Goal: Transaction & Acquisition: Purchase product/service

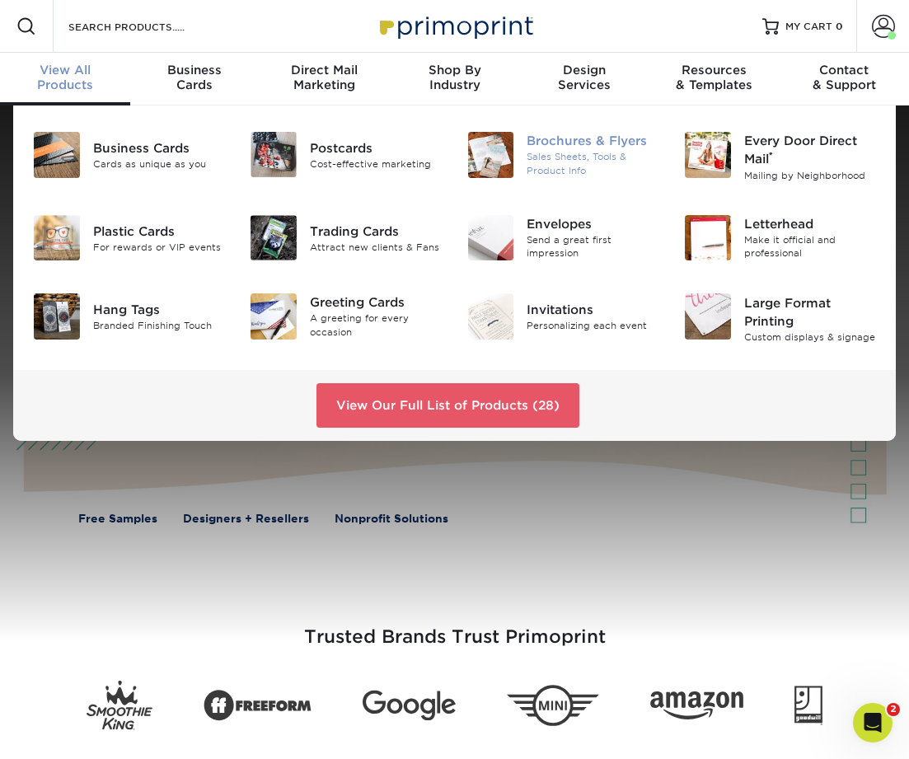
click at [549, 135] on div "Brochures & Flyers" at bounding box center [593, 141] width 133 height 18
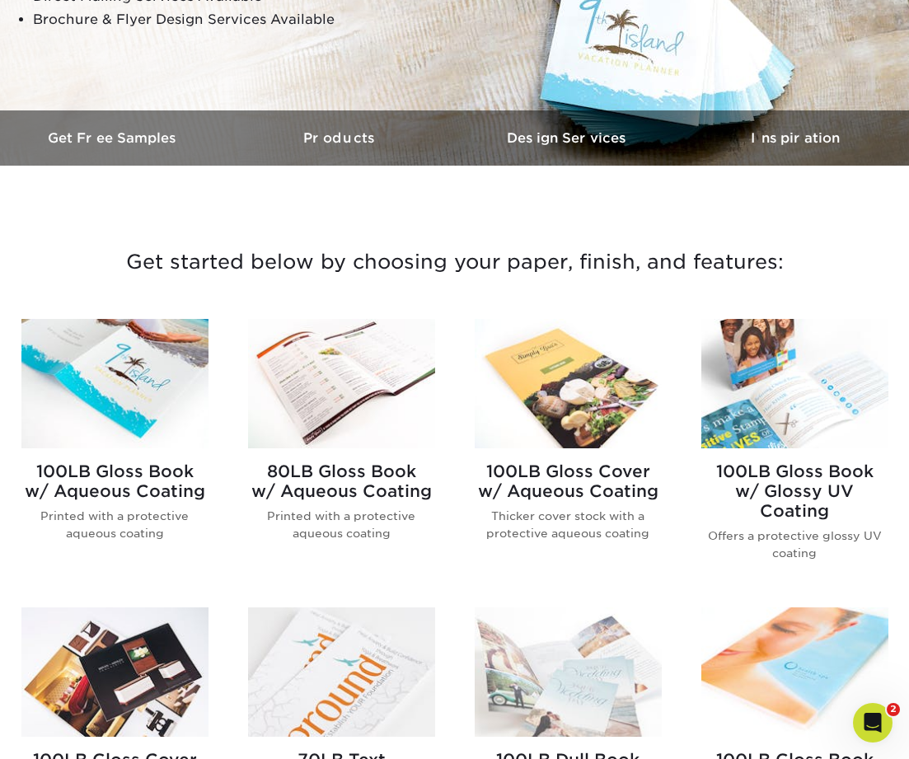
scroll to position [409, 0]
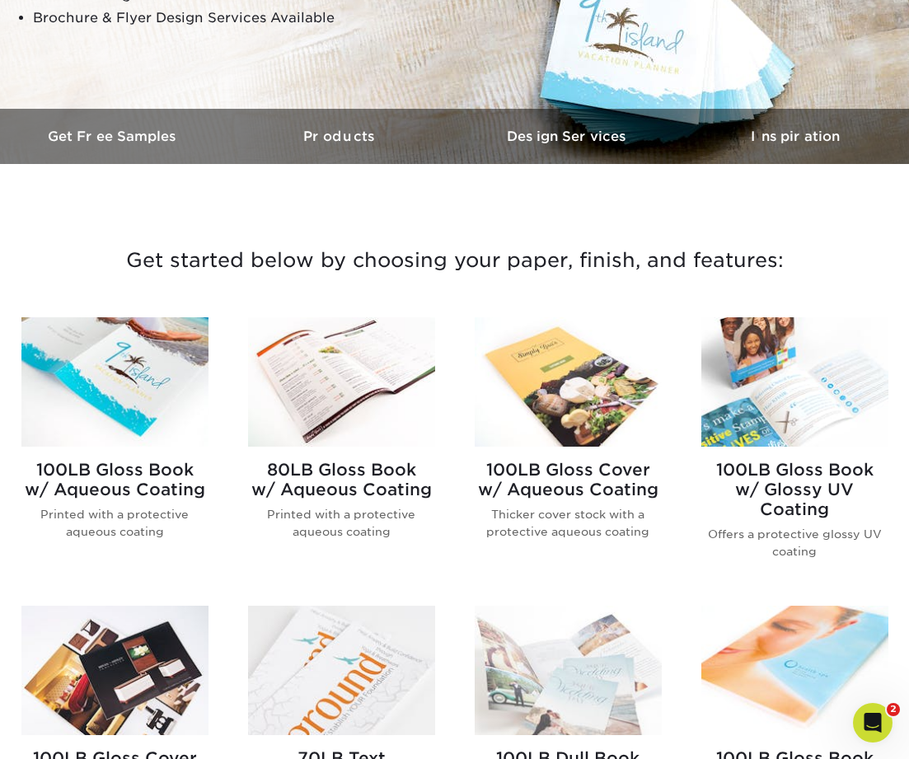
click at [324, 369] on img at bounding box center [341, 381] width 187 height 129
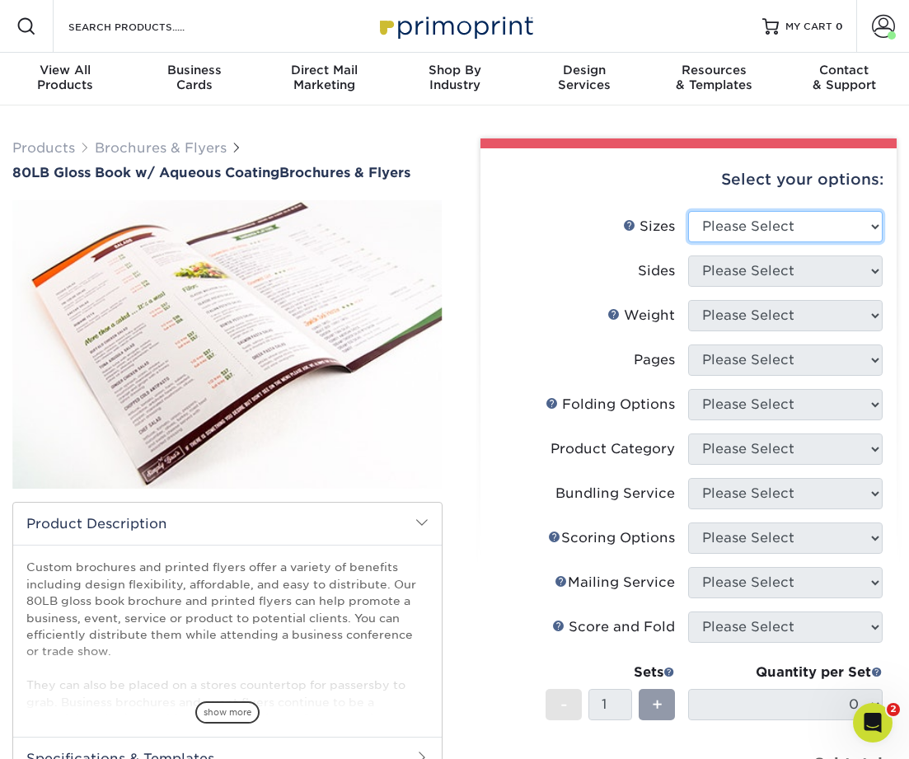
click at [726, 223] on select "Please Select 3.67" x 8.5" 3.67" x 8.5" 4" x 6" 4" x 8.5" 4" x 9" 4" x 11" 4" x…" at bounding box center [785, 226] width 195 height 31
select select "8.50x11.00"
click at [688, 211] on select "Please Select 3.67" x 8.5" 3.67" x 8.5" 4" x 6" 4" x 8.5" 4" x 9" 4" x 11" 4" x…" at bounding box center [785, 226] width 195 height 31
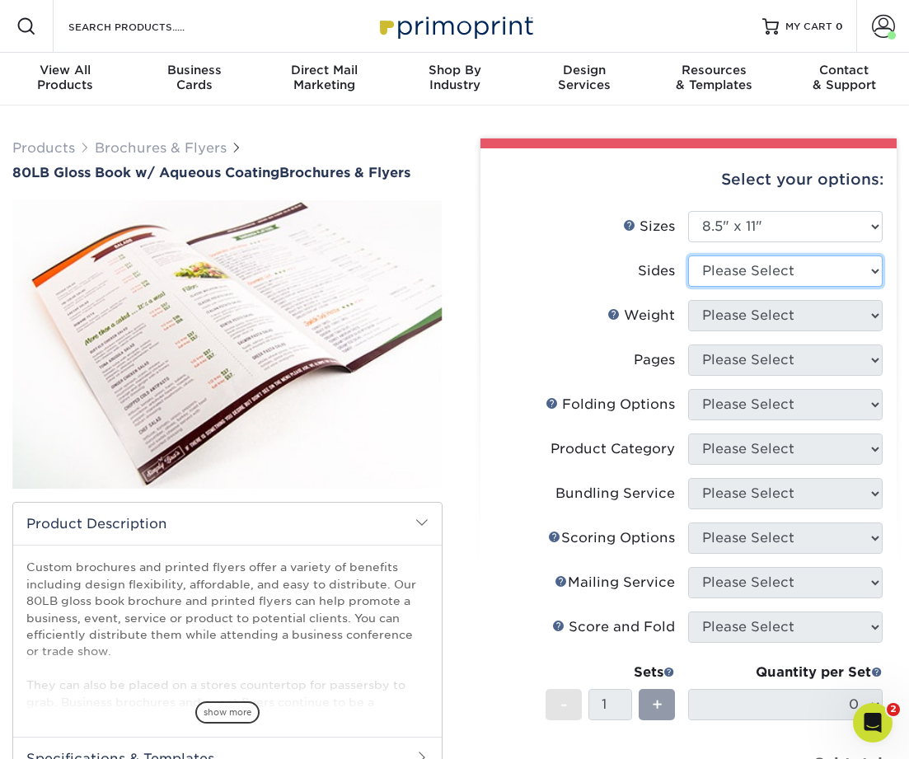
click at [720, 279] on select "Please Select Print Both Sides Print Front Only" at bounding box center [785, 271] width 195 height 31
select select "13abbda7-1d64-4f25-8bb2-c179b224825d"
click at [688, 256] on select "Please Select Print Both Sides Print Front Only" at bounding box center [785, 271] width 195 height 31
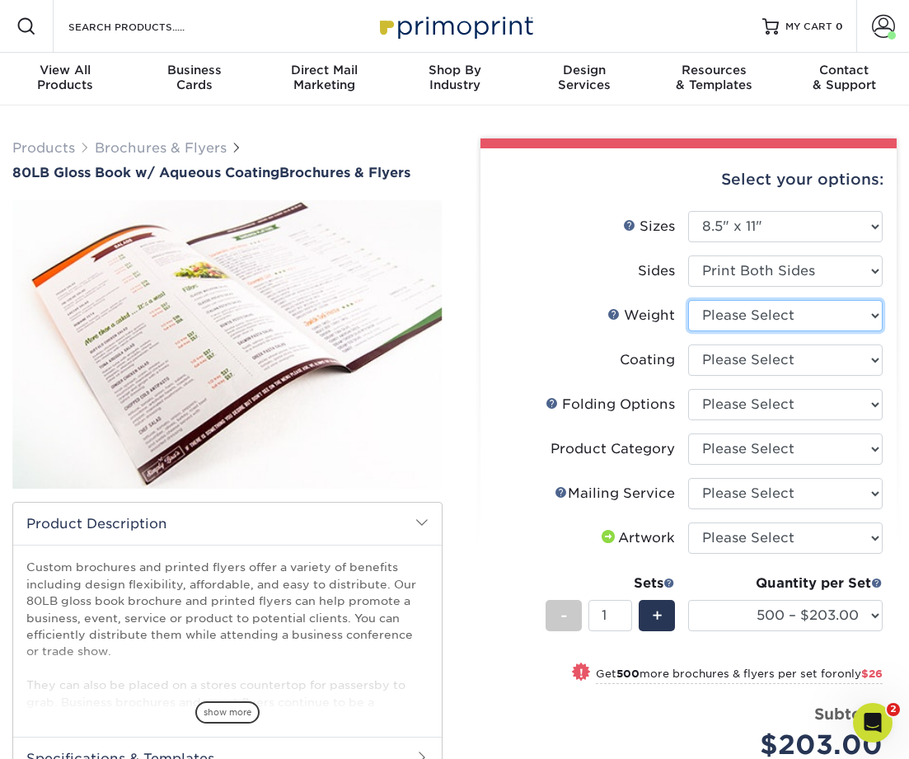
click at [739, 322] on select "Please Select 80LB" at bounding box center [785, 315] width 195 height 31
select select "80LB"
click at [688, 300] on select "Please Select 80LB" at bounding box center [785, 315] width 195 height 31
click at [738, 353] on select at bounding box center [785, 360] width 195 height 31
select select "d41dab50-ff65-4f4f-bb17-2afe4d36ae33"
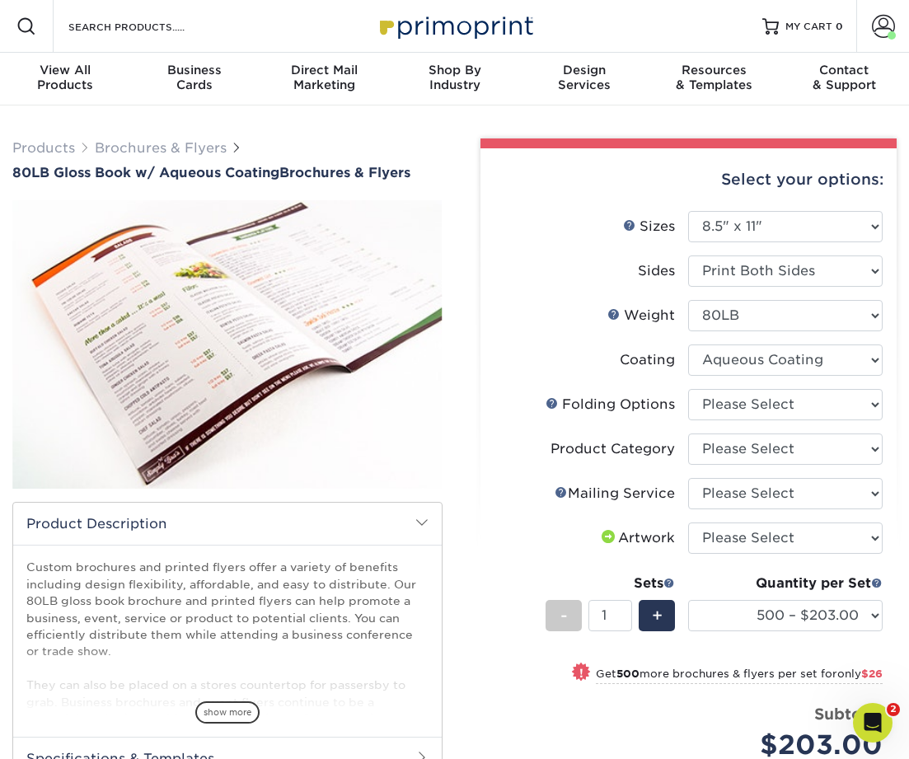
click at [688, 345] on select at bounding box center [785, 360] width 195 height 31
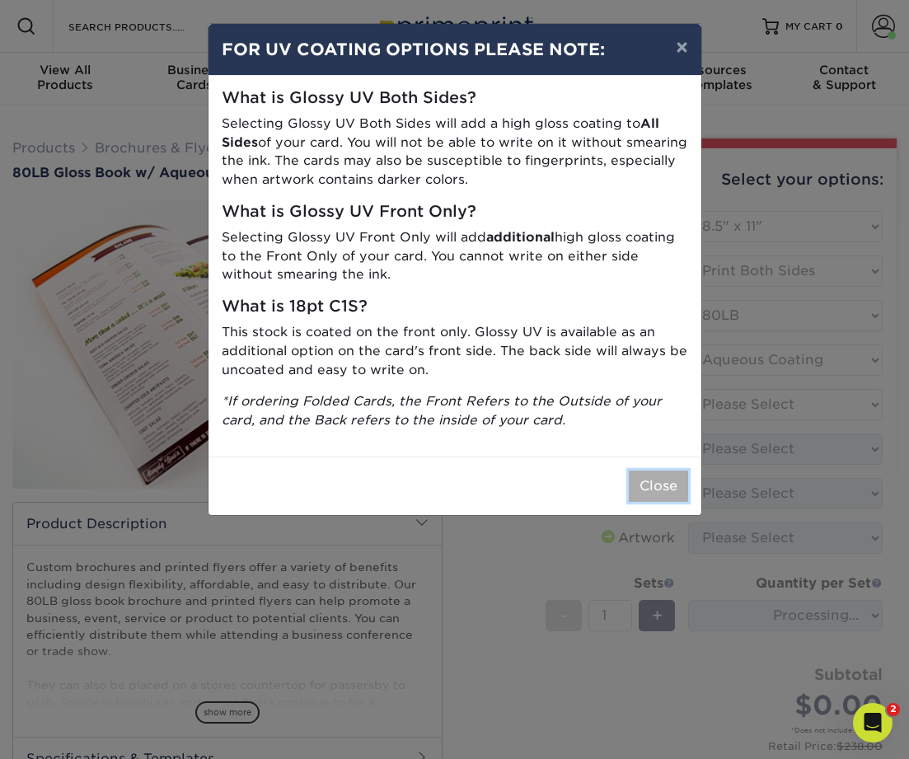
click at [654, 479] on button "Close" at bounding box center [658, 486] width 59 height 31
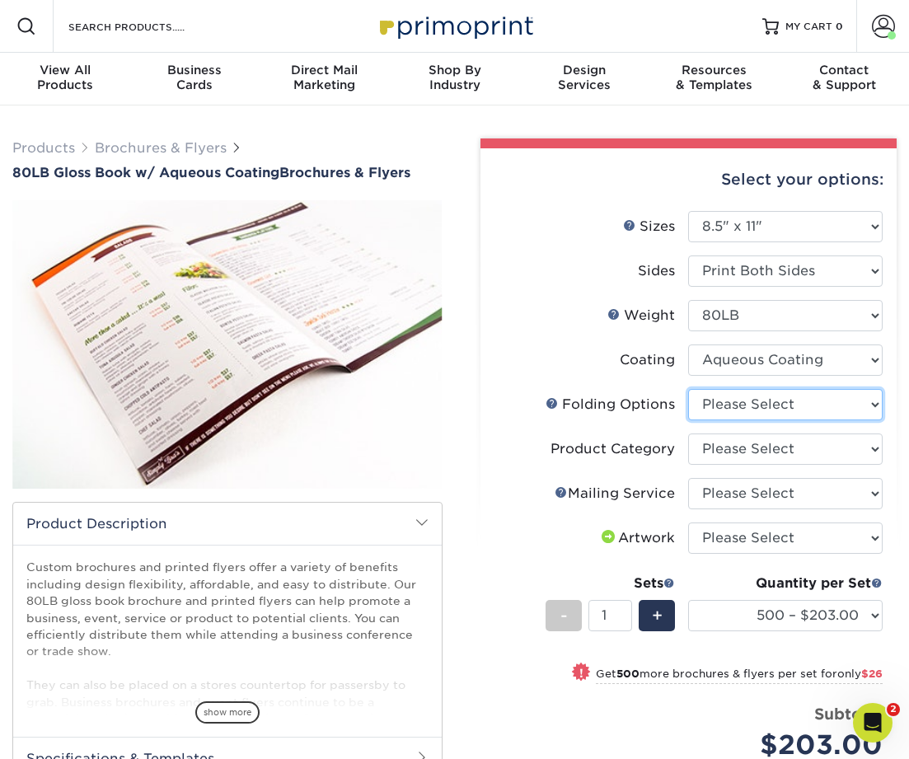
click at [753, 405] on select "Please Select FLAT - No Folding Accordion Fold Half-Fold (Vertical) Half-Fold (…" at bounding box center [785, 404] width 195 height 31
select select "6bd2fd9e-193e-4811-88f7-94c08206d735"
click at [688, 389] on select "Please Select FLAT - No Folding Accordion Fold Half-Fold (Vertical) Half-Fold (…" at bounding box center [785, 404] width 195 height 31
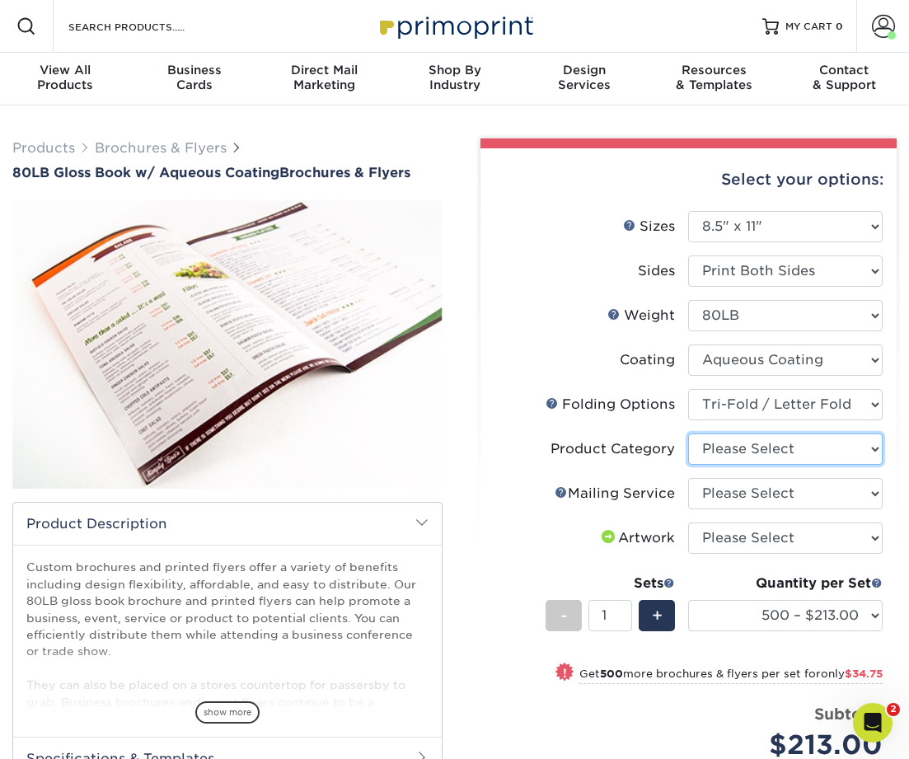
click at [751, 449] on select "Please Select Flyers and Brochures" at bounding box center [785, 449] width 195 height 31
select select "1a668080-6b7c-4174-b399-2c3833b27ef4"
click at [688, 434] on select "Please Select Flyers and Brochures" at bounding box center [785, 449] width 195 height 31
click at [736, 495] on select "Please Select No Direct Mailing Service No, I will mail/stamp/imprint Direct Ma…" at bounding box center [785, 493] width 195 height 31
select select "3e5e9bdd-d78a-4c28-a41d-fe1407925ca6"
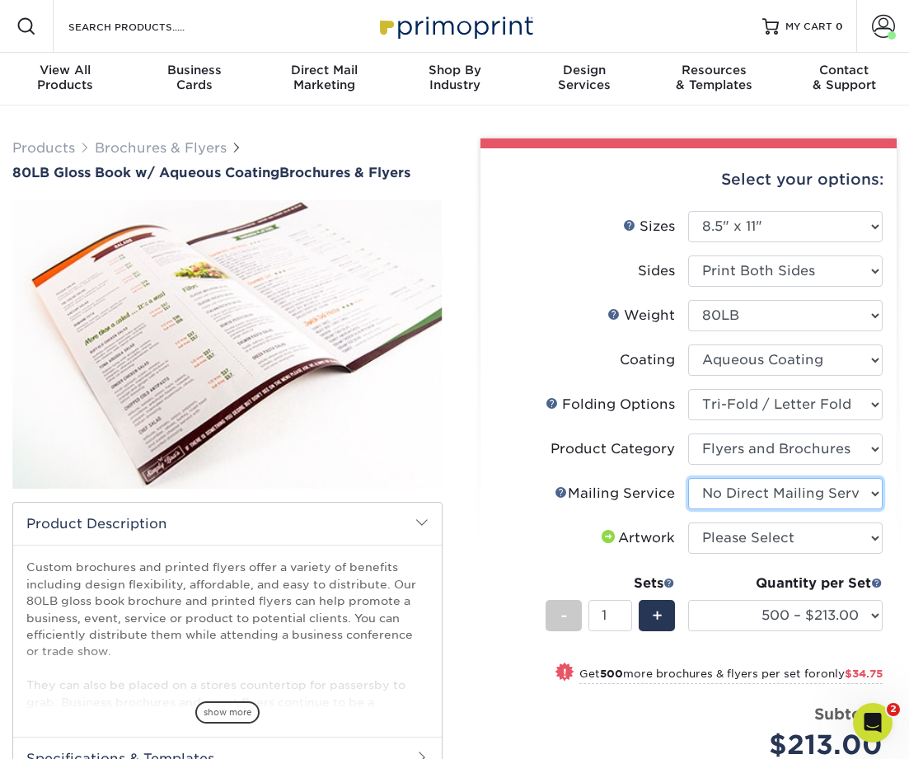
click at [688, 478] on select "Please Select No Direct Mailing Service No, I will mail/stamp/imprint Direct Ma…" at bounding box center [785, 493] width 195 height 31
click at [729, 491] on select "Please Select No Direct Mailing Service No, I will mail/stamp/imprint Direct Ma…" at bounding box center [785, 493] width 195 height 31
click at [753, 541] on select "Please Select I will upload files I need a design - $175" at bounding box center [785, 538] width 195 height 31
select select "upload"
click at [688, 523] on select "Please Select I will upload files I need a design - $175" at bounding box center [785, 538] width 195 height 31
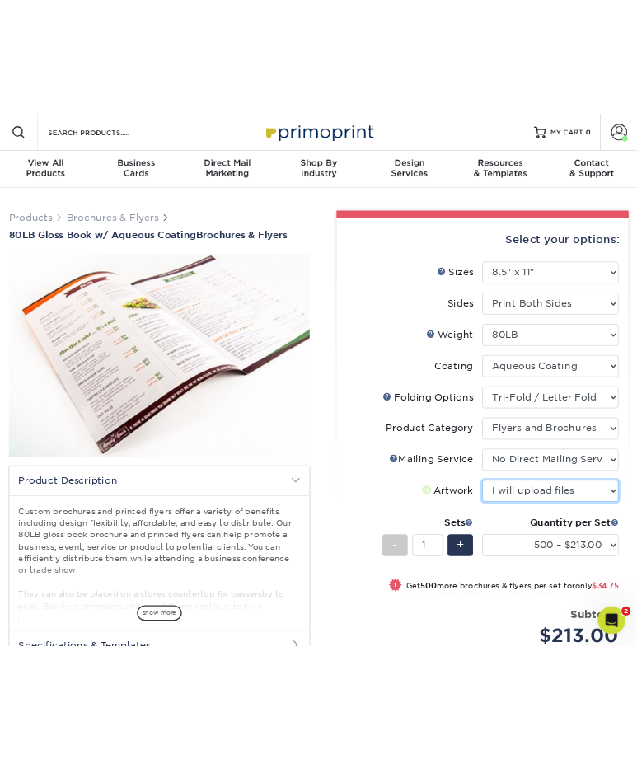
scroll to position [10, 0]
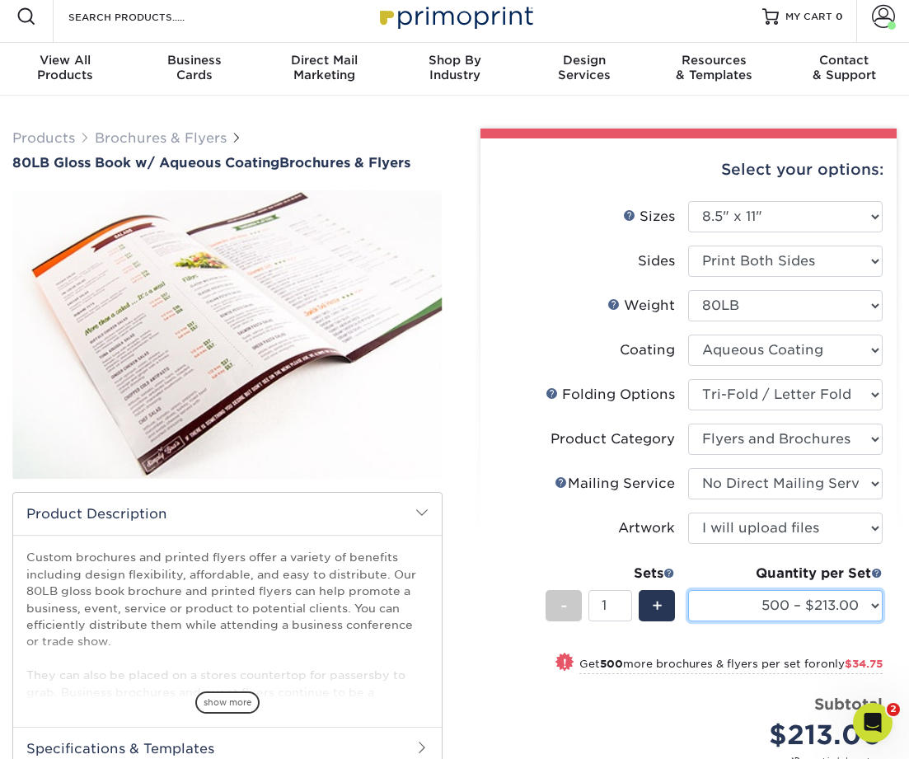
click at [741, 603] on select "500 – $213.00 1000 – $247.75 2000 – $285.75 2500 – $352.75 3000 – $436.75 4000 …" at bounding box center [785, 605] width 195 height 31
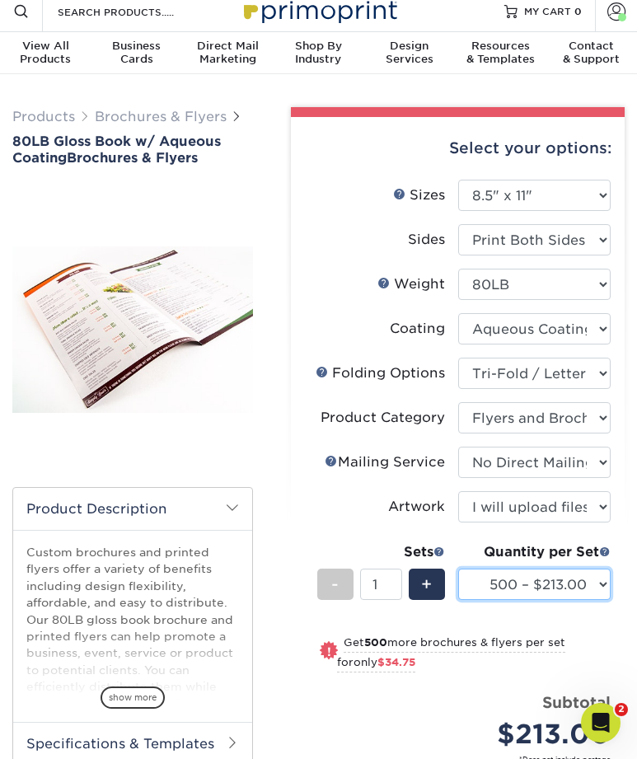
select select "500 – $213.00"
